Goal: Information Seeking & Learning: Learn about a topic

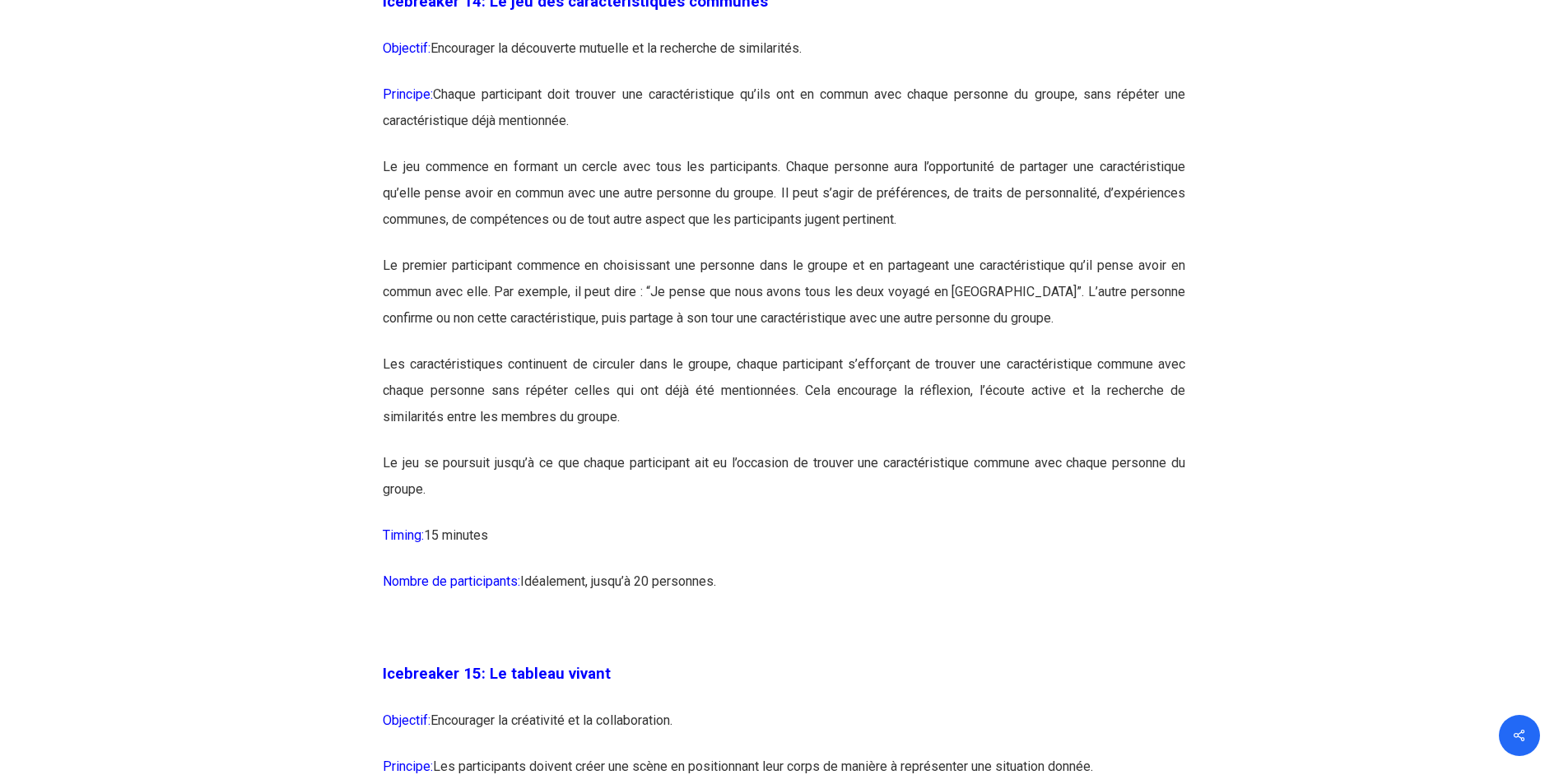
scroll to position [7917, 0]
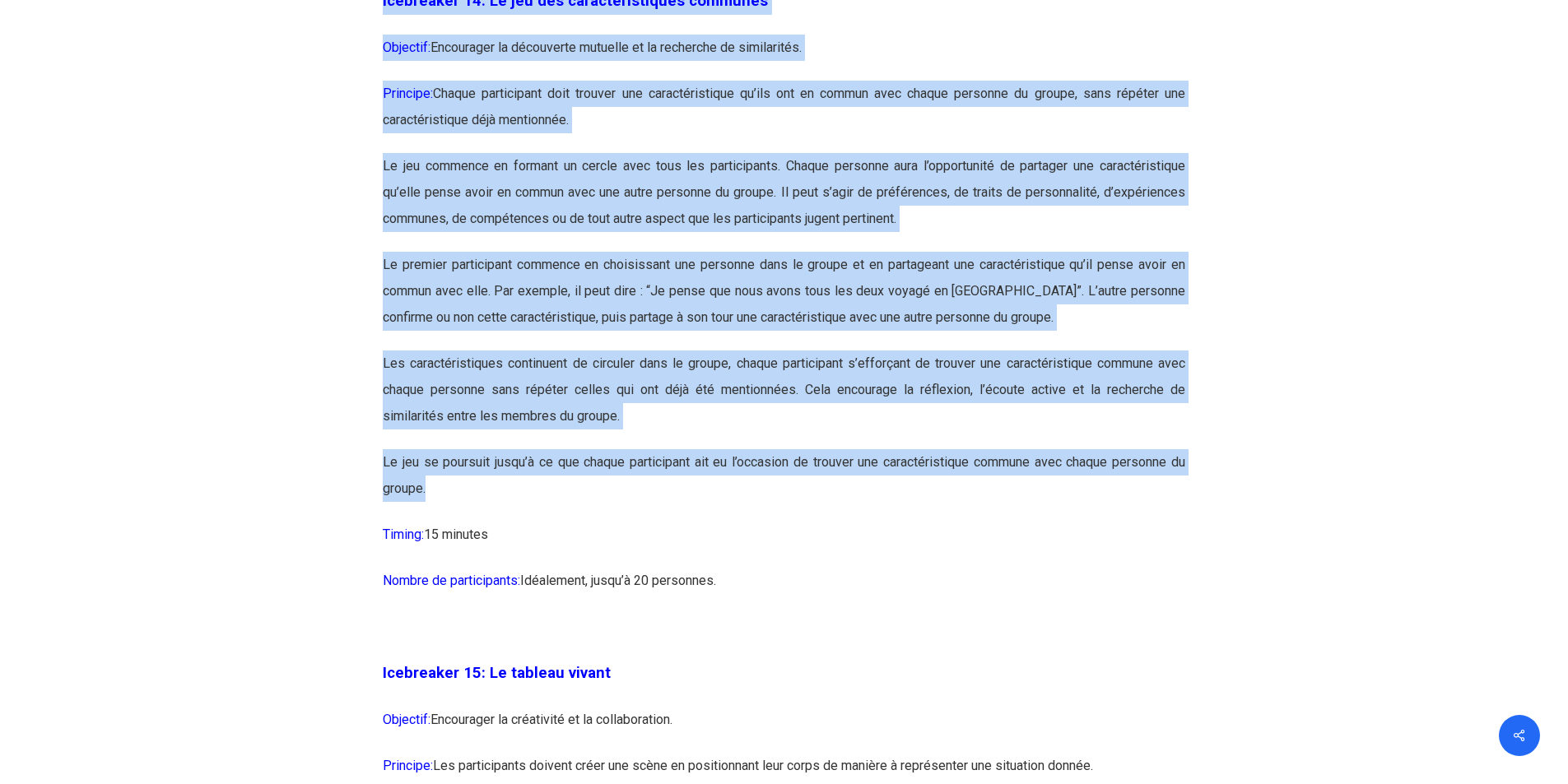
drag, startPoint x: 449, startPoint y: 539, endPoint x: 384, endPoint y: 73, distance: 470.5
click at [410, 10] on span "Icebreaker 14: Le jeu des caractéristiques communes" at bounding box center [575, 1] width 385 height 18
drag, startPoint x: 469, startPoint y: 559, endPoint x: 370, endPoint y: 68, distance: 500.9
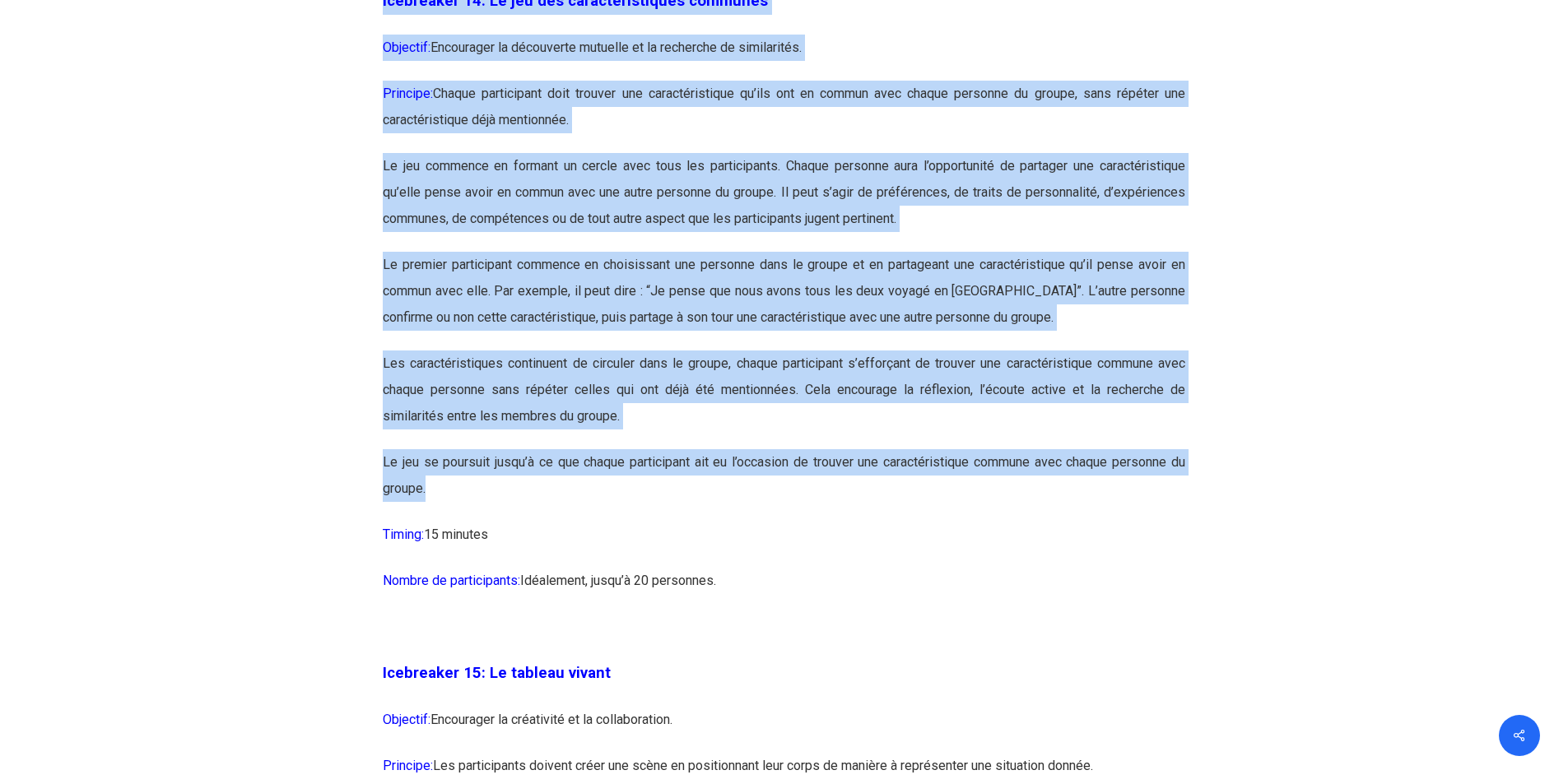
copy div "Loremipsum 06: Do sit ame consecteturadipi elitsedd Eiusmodt: Incididunt ut lab…"
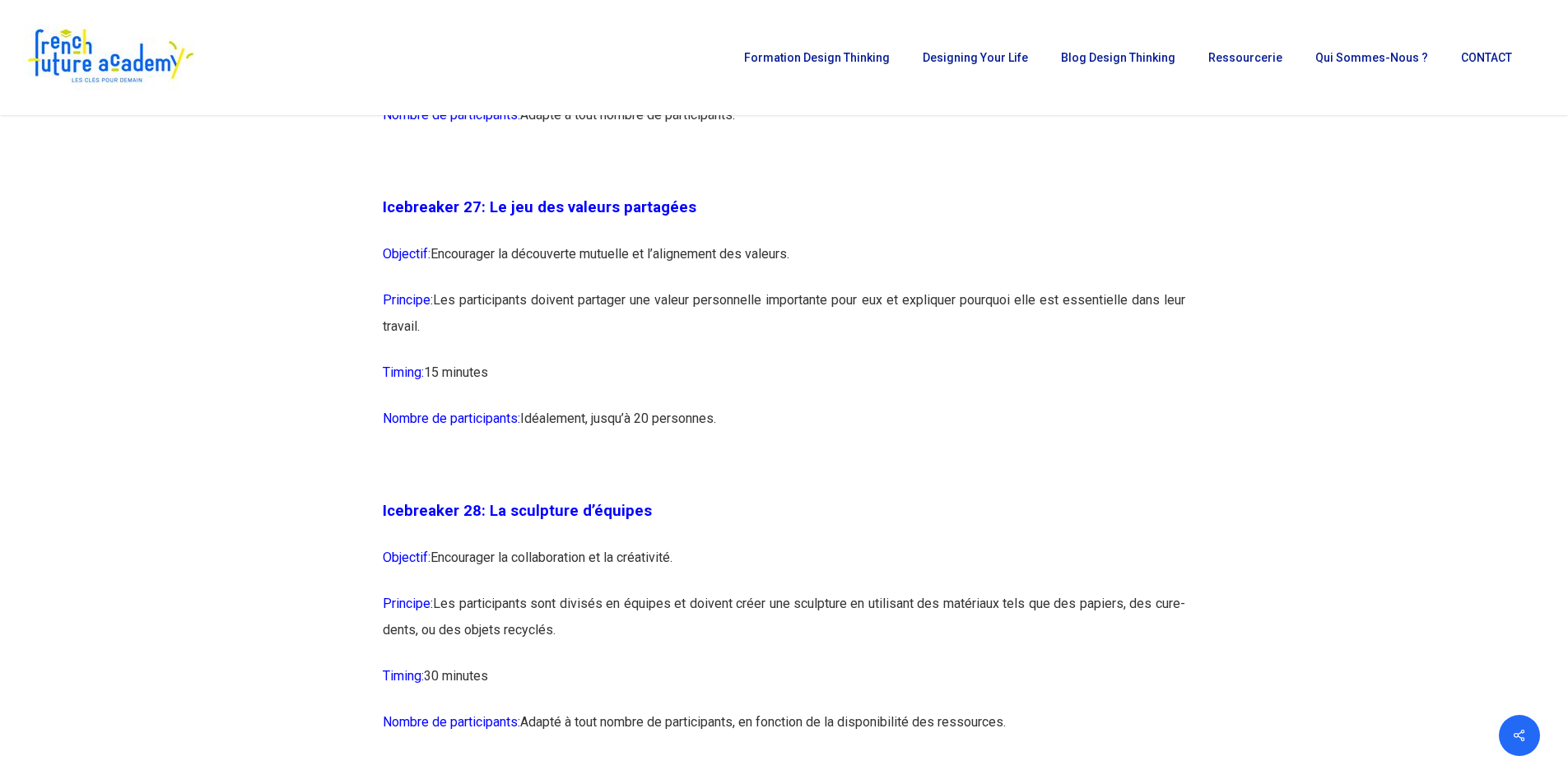
scroll to position [14972, 0]
drag, startPoint x: 750, startPoint y: 502, endPoint x: 364, endPoint y: 284, distance: 443.3
copy div "Icebreaker 27: Le jeu des valeurs partagées Objectif: Encourager la découverte …"
click at [855, 710] on p "Timing: 30 minutes" at bounding box center [784, 687] width 803 height 46
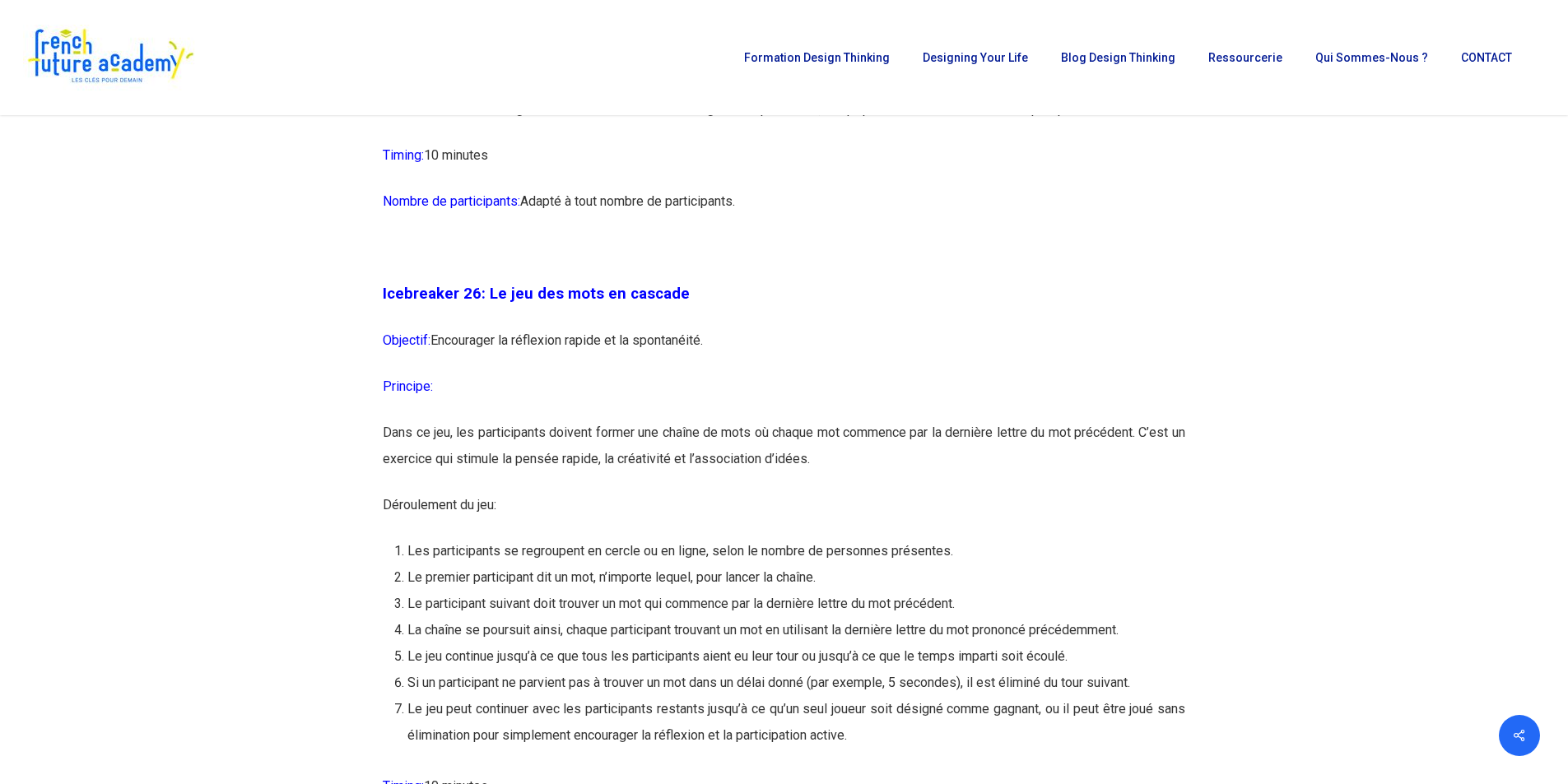
scroll to position [13890, 0]
